Goal: Check status: Check status

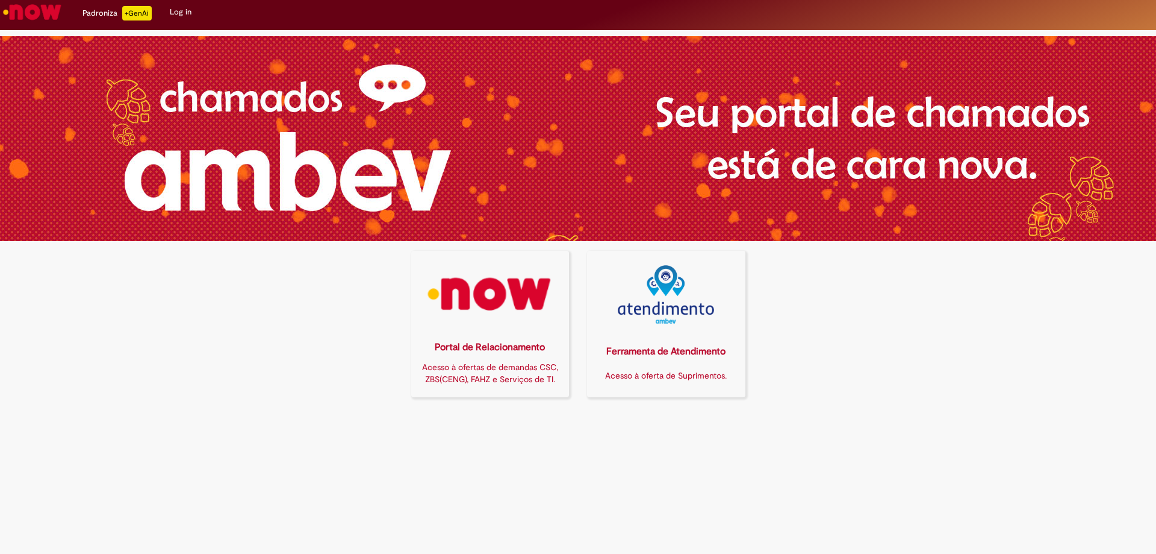
click at [502, 284] on img at bounding box center [490, 294] width 143 height 58
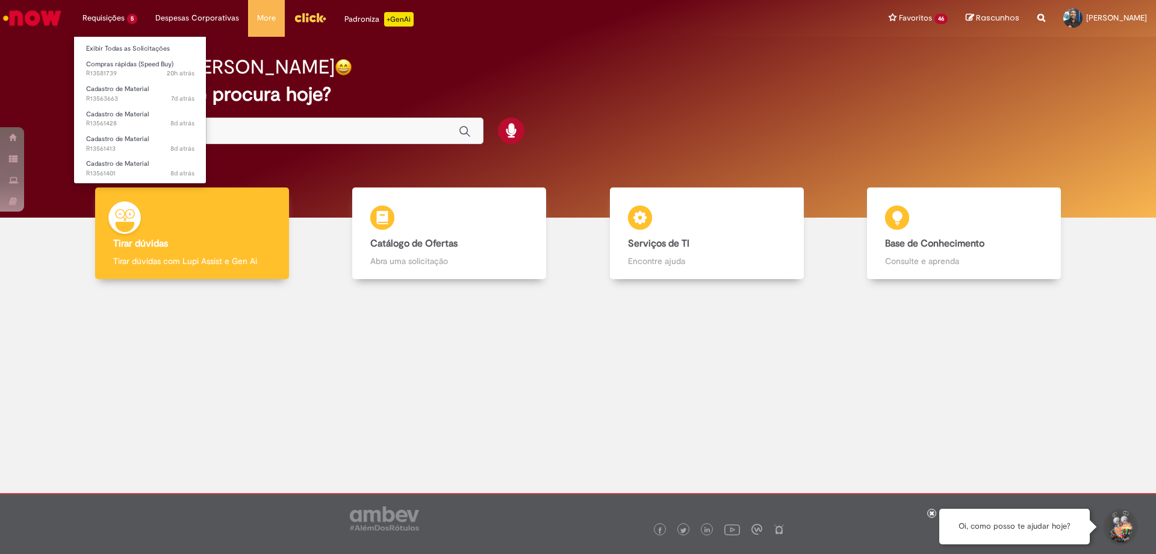
click at [113, 14] on li "Requisições 5 Exibir Todas as Solicitações Compras rápidas (Speed Buy) 20h atrá…" at bounding box center [109, 18] width 73 height 36
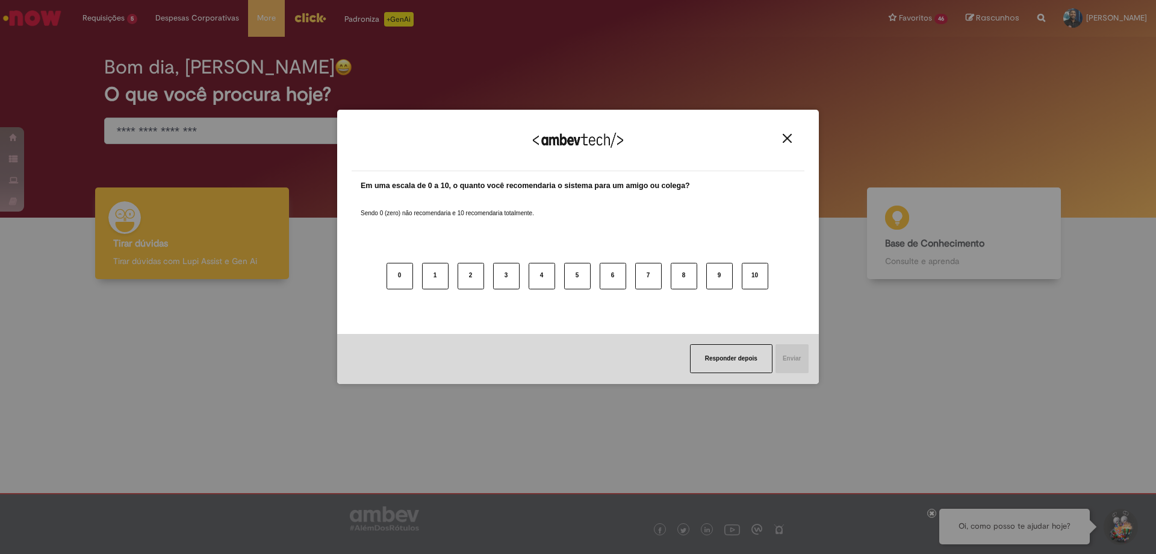
click at [782, 129] on div "Agradecemos seu feedback!" at bounding box center [578, 147] width 453 height 47
click at [787, 137] on img "Close" at bounding box center [787, 138] width 9 height 9
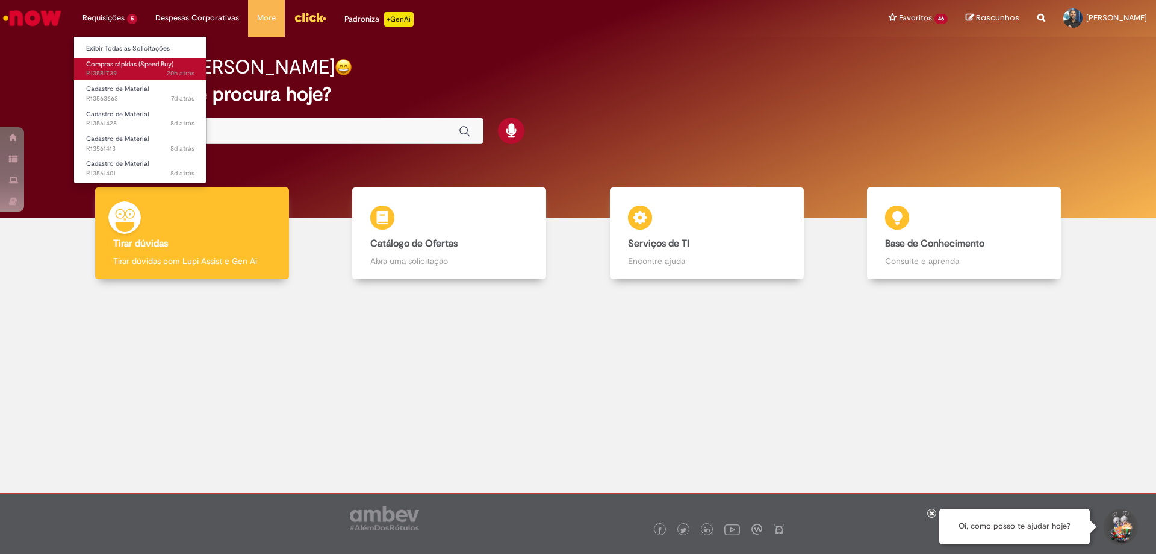
click at [119, 73] on span "20h atrás 20 horas atrás R13581739" at bounding box center [140, 74] width 108 height 10
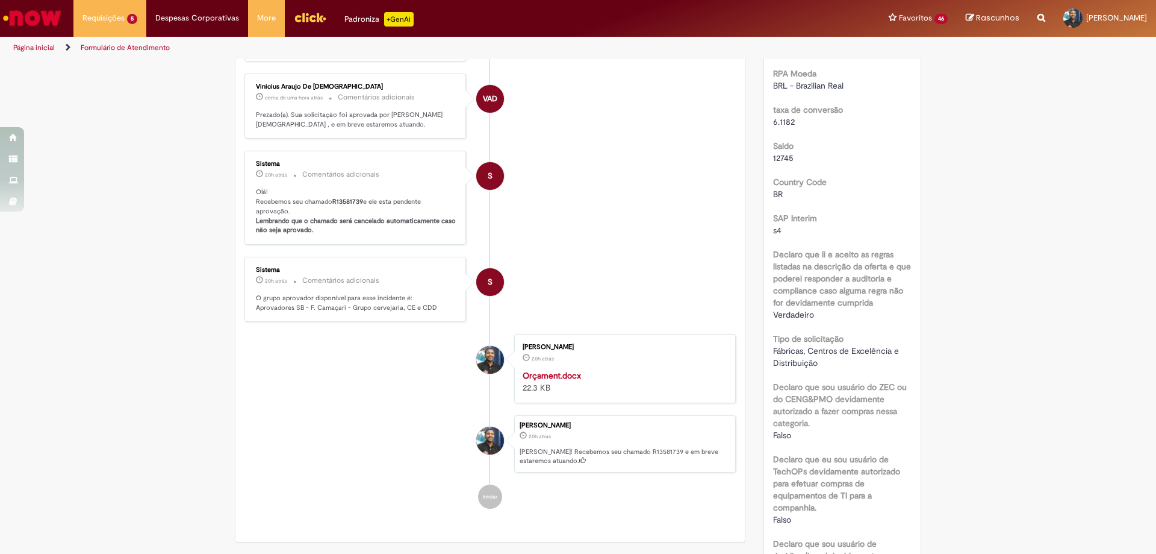
scroll to position [334, 0]
